Goal: Register for event/course

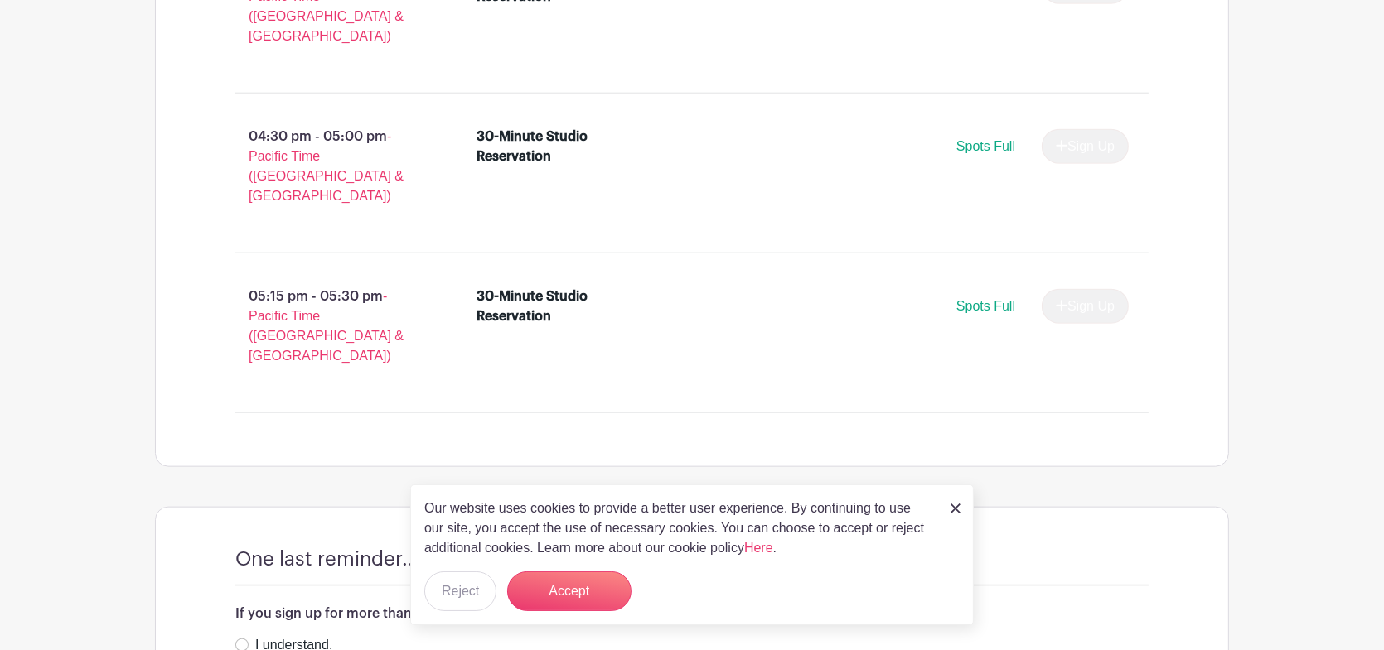
scroll to position [2376, 0]
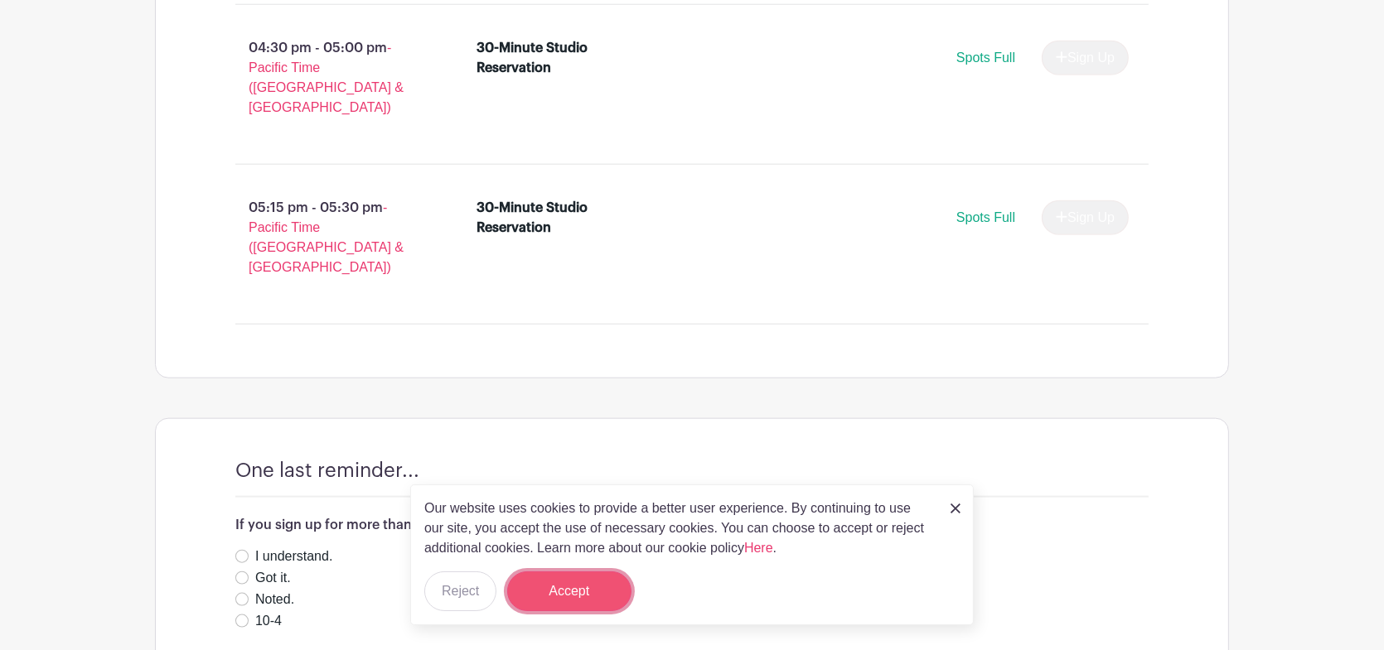
click at [621, 592] on button "Accept" at bounding box center [569, 592] width 124 height 40
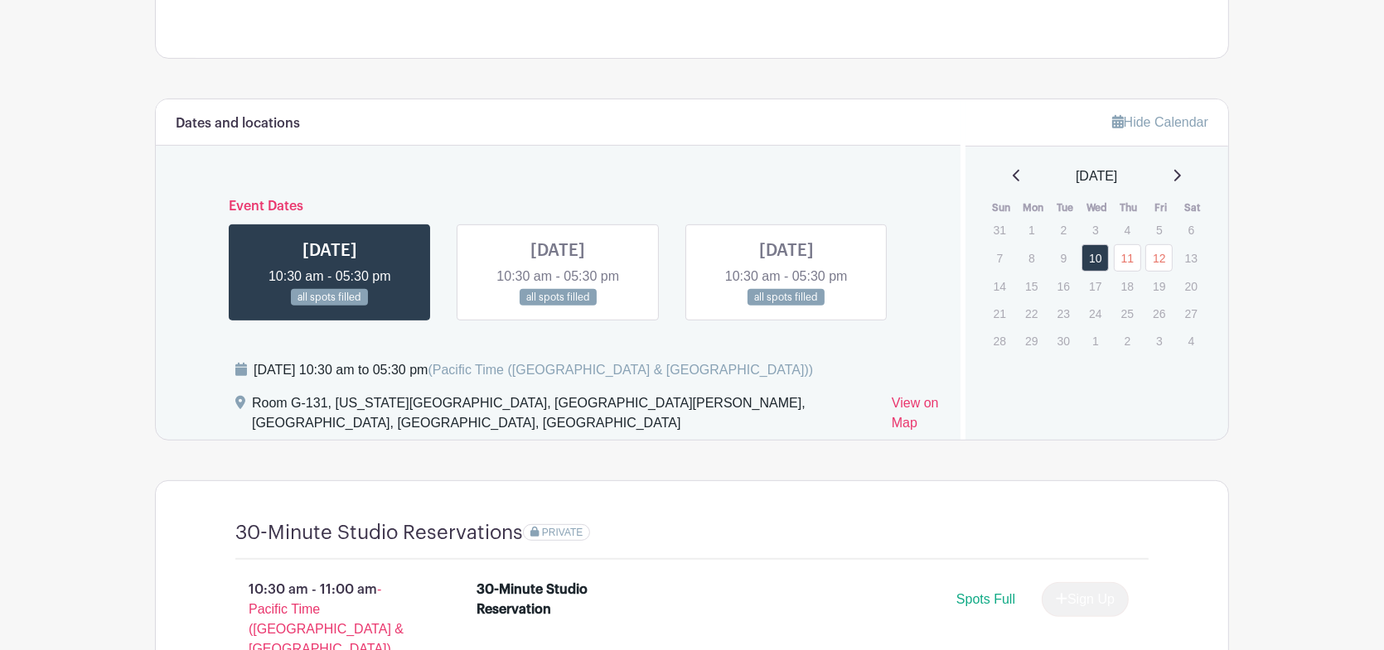
click at [786, 307] on link at bounding box center [786, 307] width 0 height 0
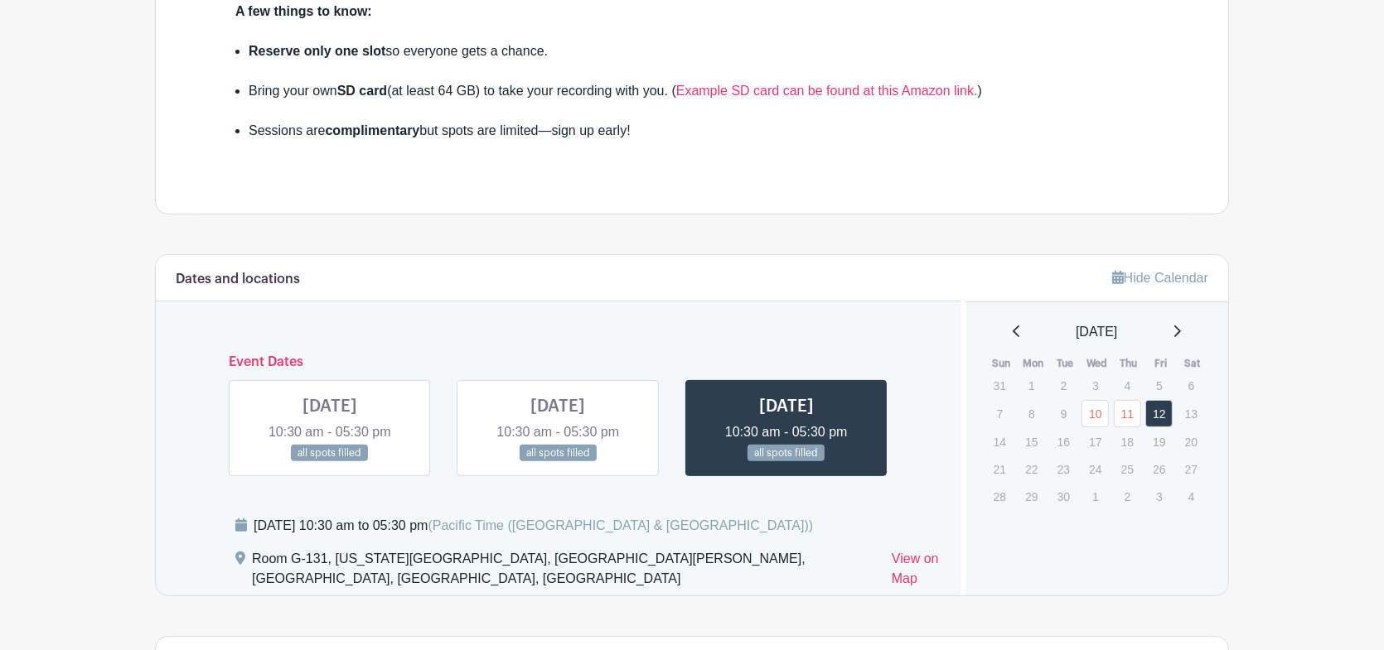
scroll to position [443, 0]
